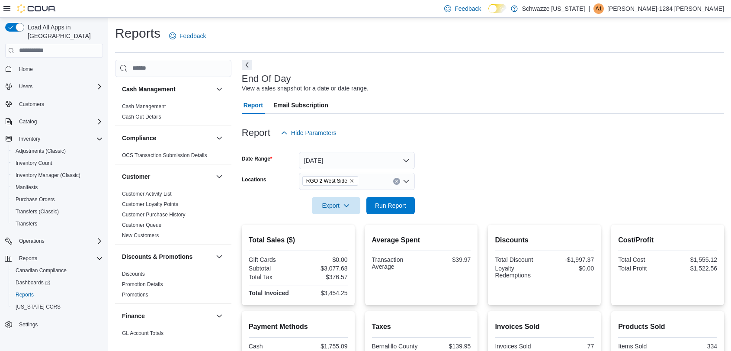
scroll to position [161, 0]
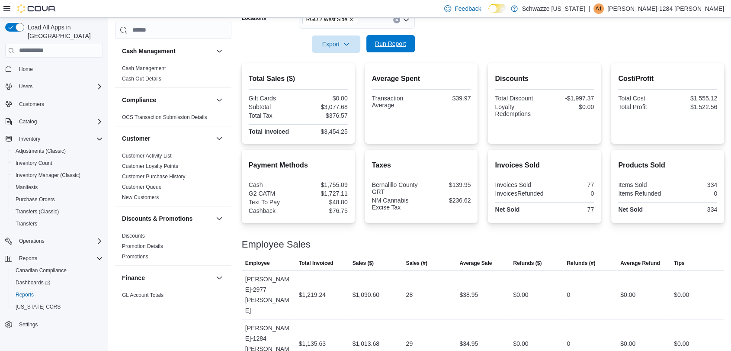
click at [411, 44] on button "Run Report" at bounding box center [391, 43] width 48 height 17
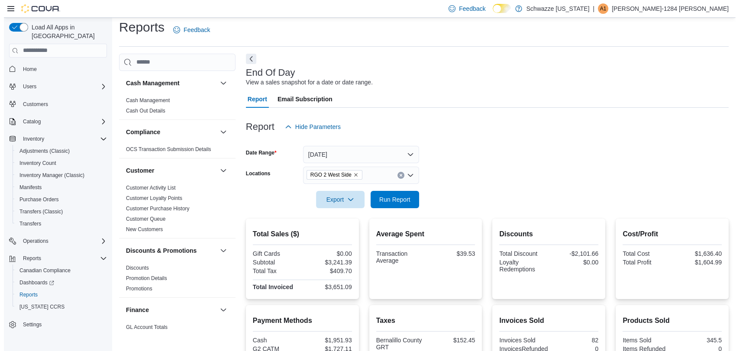
scroll to position [0, 0]
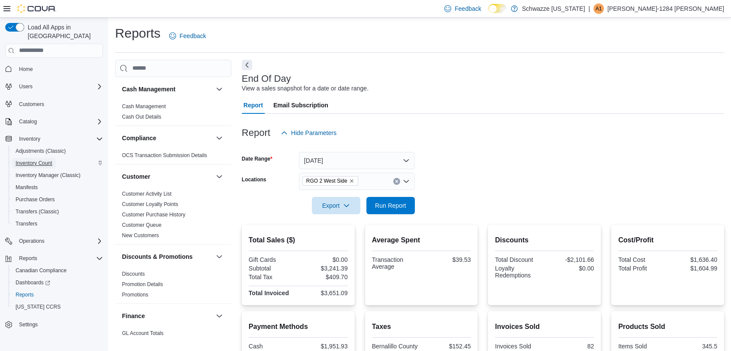
click at [39, 160] on span "Inventory Count" at bounding box center [34, 163] width 37 height 7
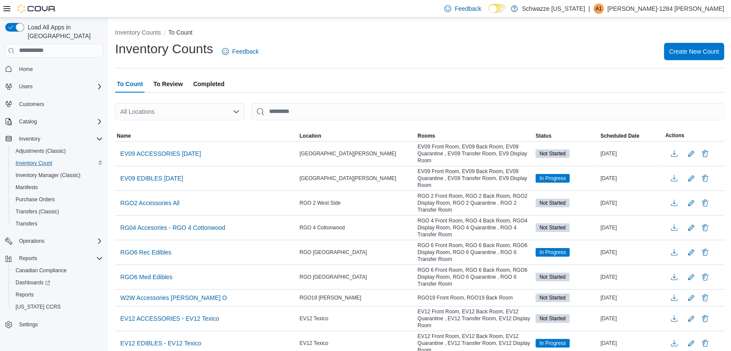
click at [157, 115] on div "All Locations" at bounding box center [180, 111] width 130 height 17
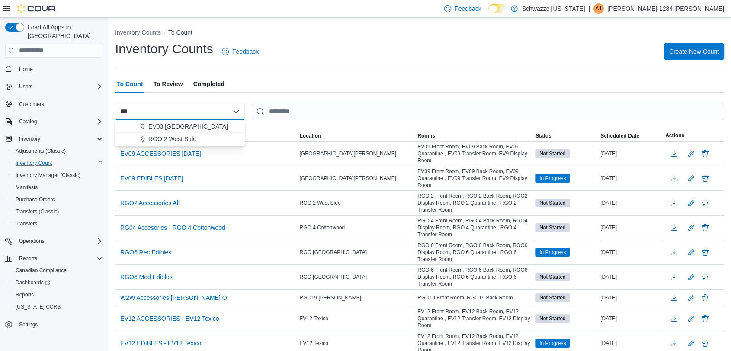
type input "***"
click at [170, 136] on span "RGO 2 West Side" at bounding box center [172, 139] width 48 height 9
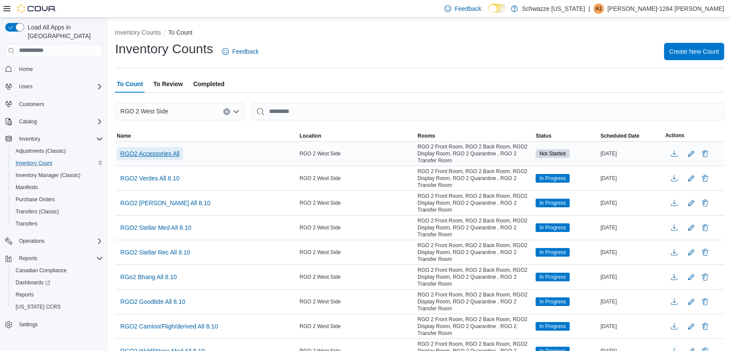
click at [172, 151] on span "RGO2 Accessories All" at bounding box center [149, 153] width 59 height 9
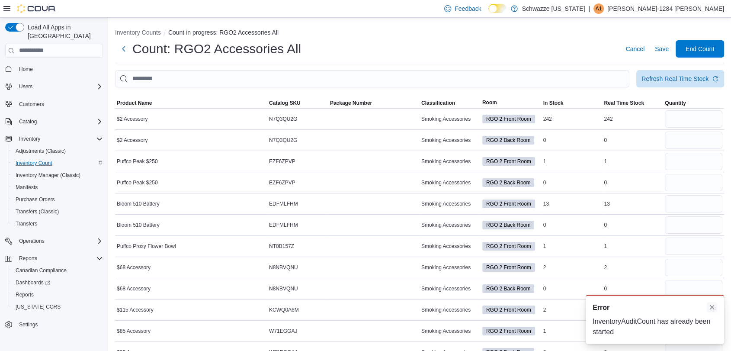
click at [713, 309] on button "Dismiss toast" at bounding box center [712, 307] width 10 height 10
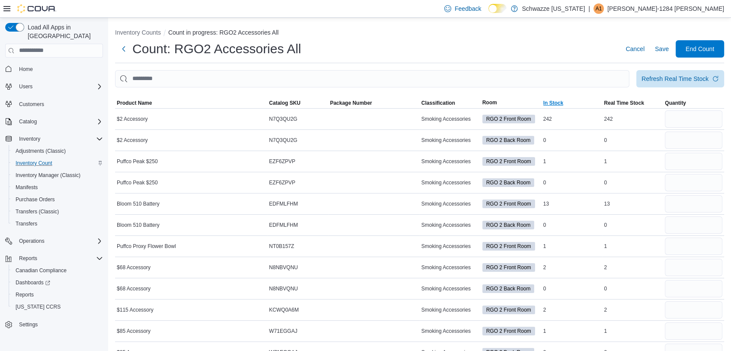
click at [560, 105] on span "In Stock" at bounding box center [554, 103] width 20 height 7
click at [121, 46] on button "Next" at bounding box center [123, 48] width 17 height 17
